Goal: Task Accomplishment & Management: Complete application form

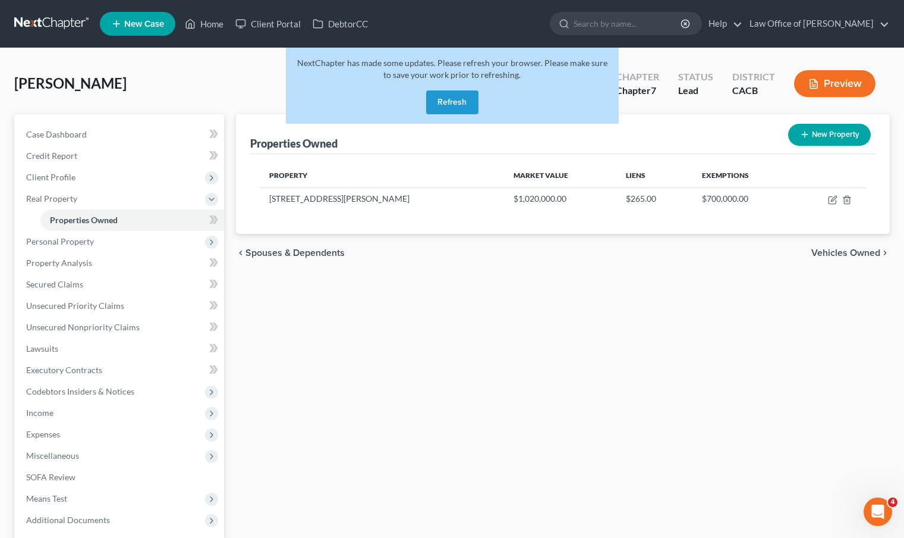
click at [62, 23] on link at bounding box center [52, 23] width 76 height 21
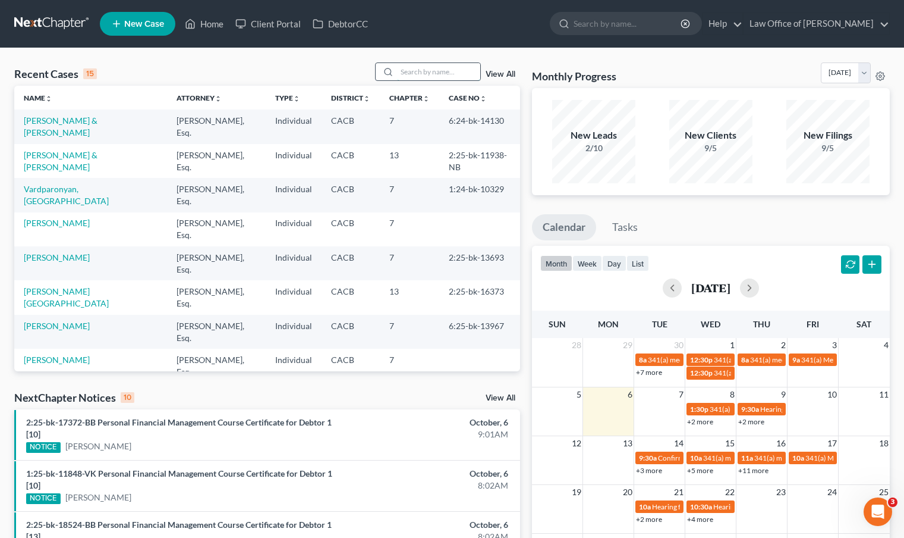
click at [422, 64] on input "search" at bounding box center [438, 71] width 83 height 17
type input "[PERSON_NAME]"
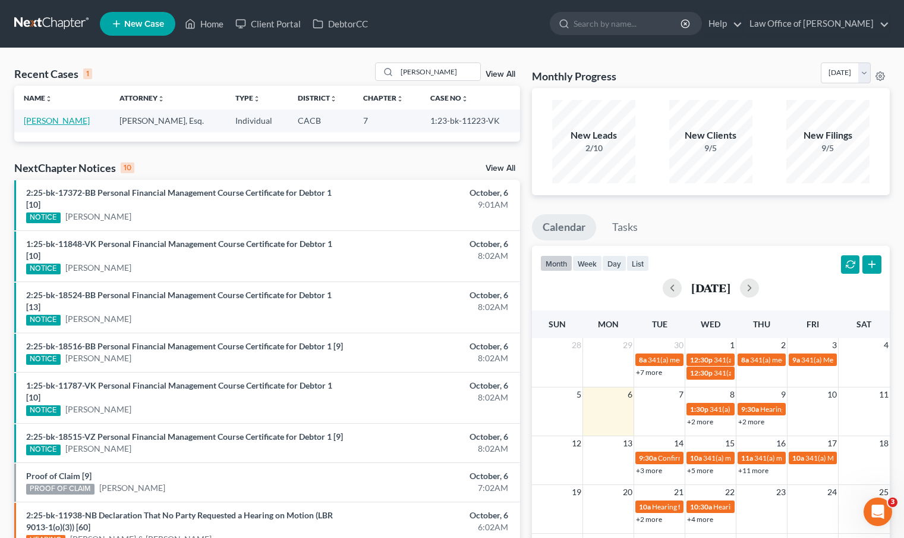
click at [70, 124] on link "[PERSON_NAME]" at bounding box center [57, 120] width 66 height 10
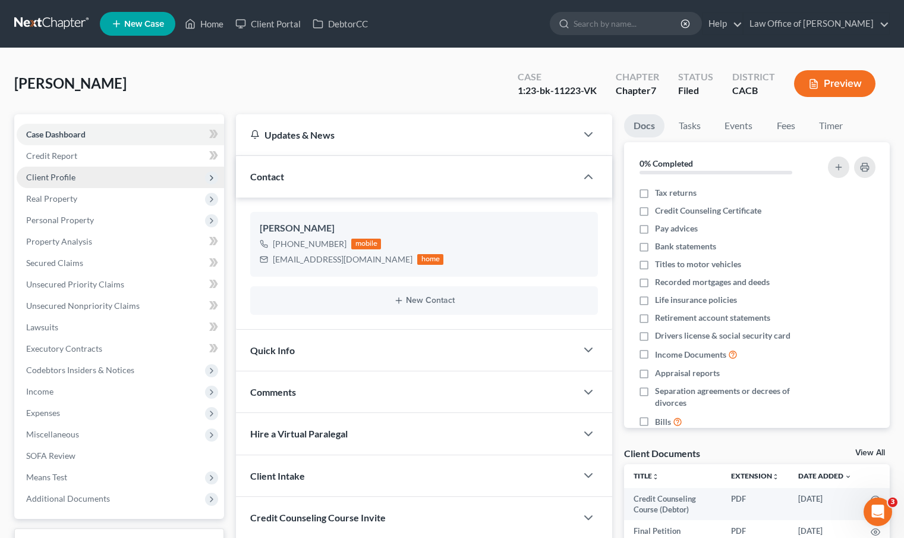
click at [60, 181] on span "Client Profile" at bounding box center [50, 177] width 49 height 10
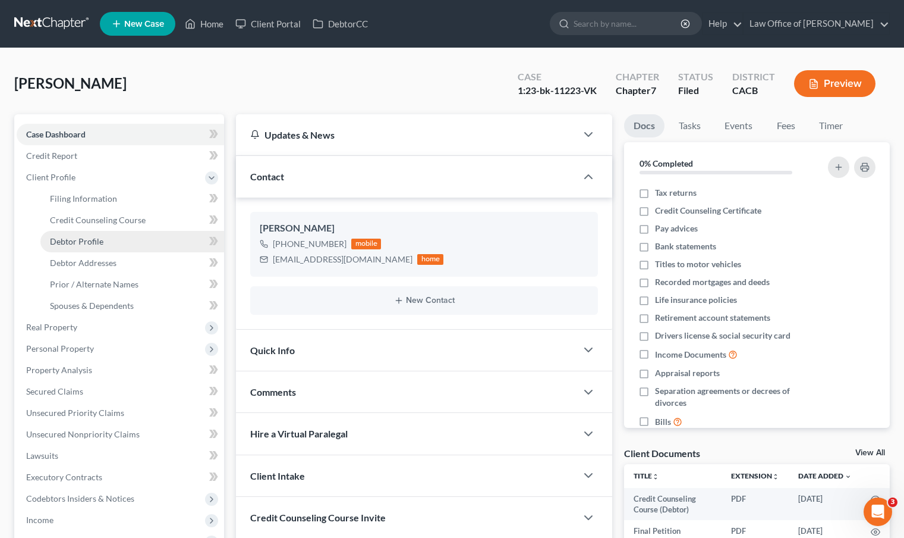
click at [102, 245] on span "Debtor Profile" at bounding box center [77, 241] width 54 height 10
select select "3"
select select "1"
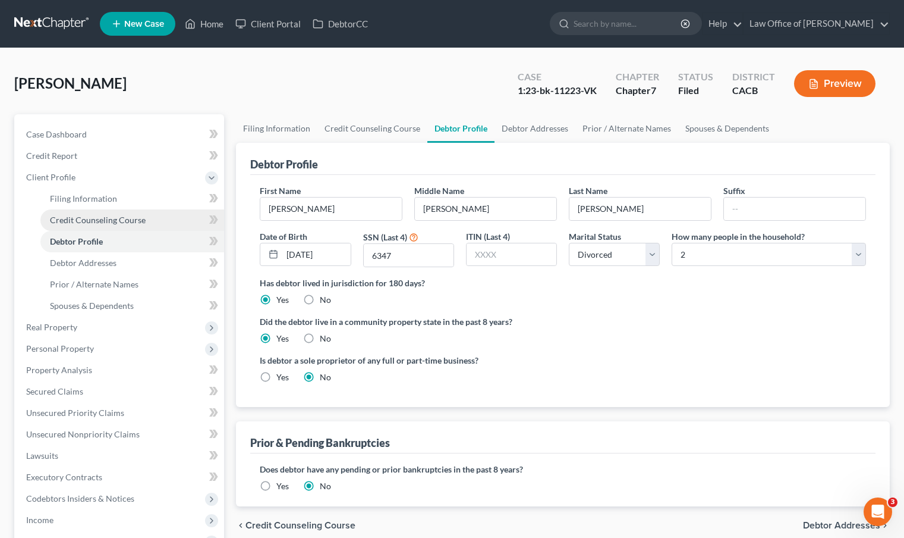
click at [117, 227] on link "Credit Counseling Course" at bounding box center [132, 219] width 184 height 21
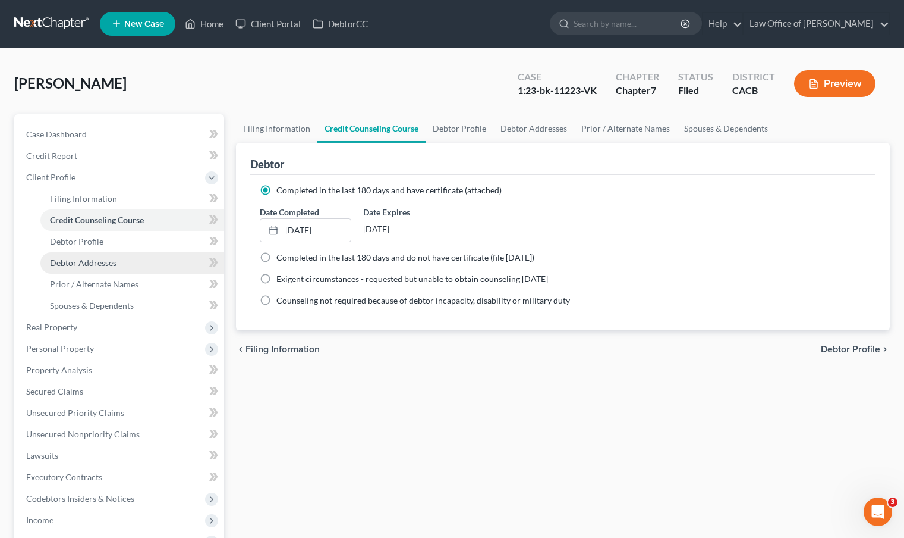
click at [112, 257] on span "Debtor Addresses" at bounding box center [83, 262] width 67 height 10
